Goal: Navigation & Orientation: Find specific page/section

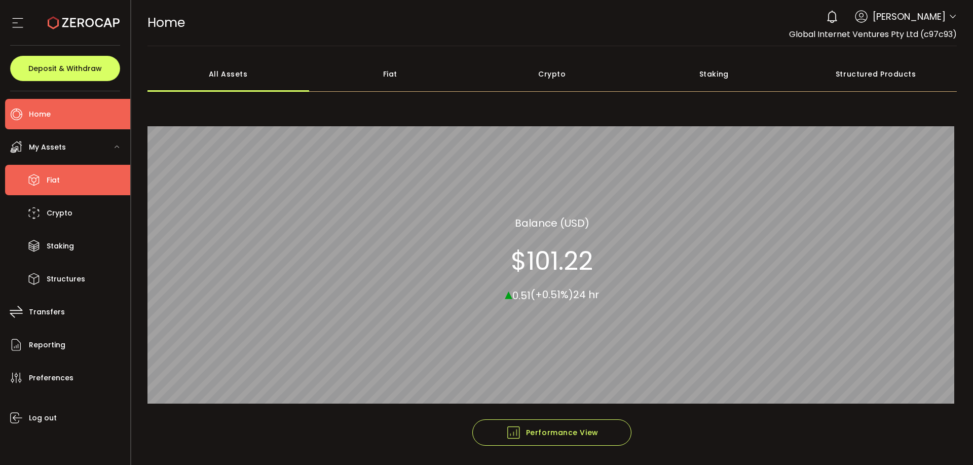
click at [66, 185] on li "Fiat" at bounding box center [67, 180] width 125 height 30
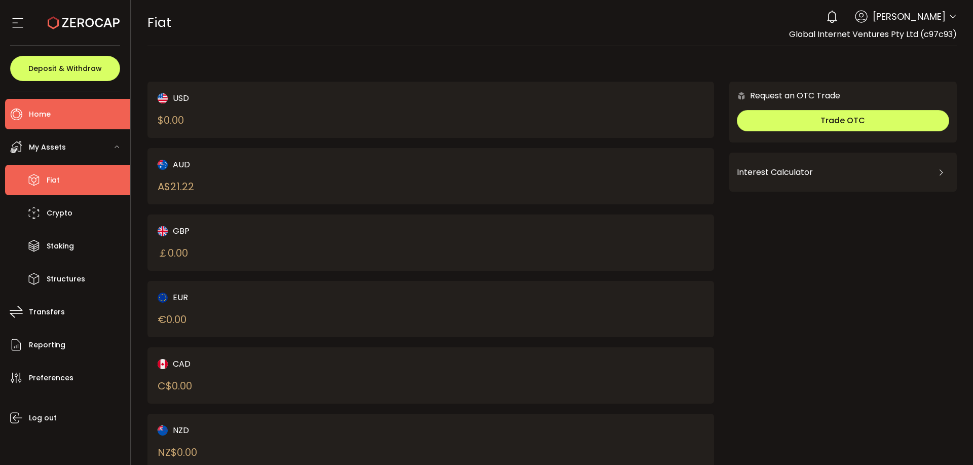
click at [65, 115] on li "Home" at bounding box center [67, 114] width 125 height 30
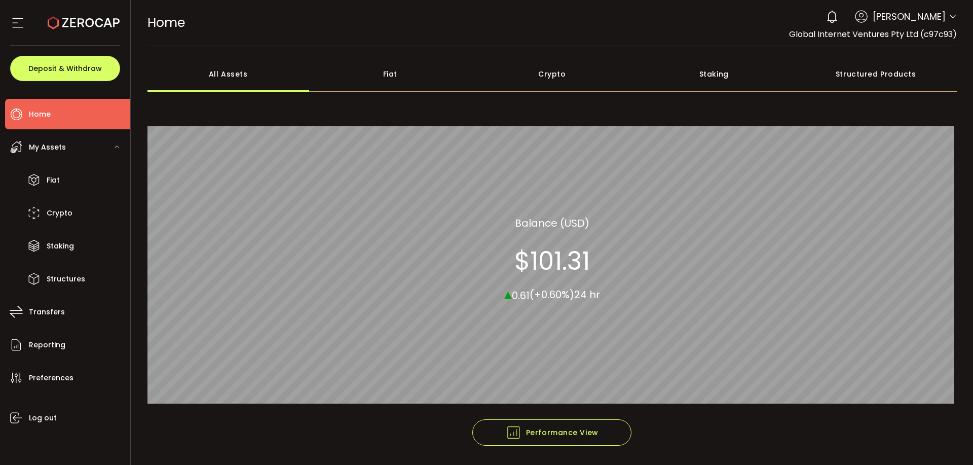
click at [381, 71] on div "Fiat" at bounding box center [390, 73] width 162 height 35
click at [553, 77] on div "Crypto" at bounding box center [552, 73] width 162 height 35
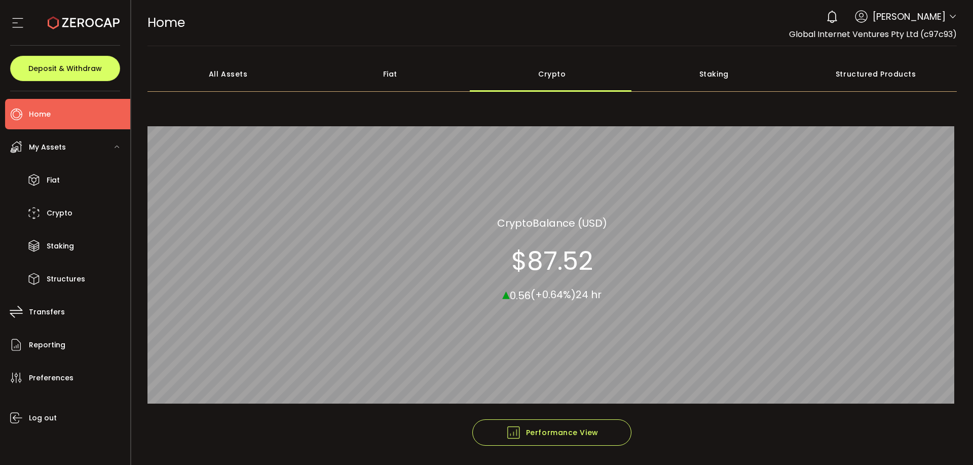
click at [390, 71] on div "Fiat" at bounding box center [390, 73] width 162 height 35
